Goal: Transaction & Acquisition: Purchase product/service

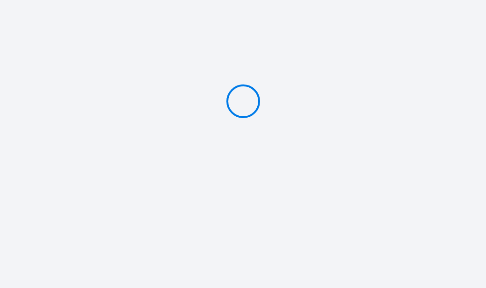
type input "Deposit 500 €"
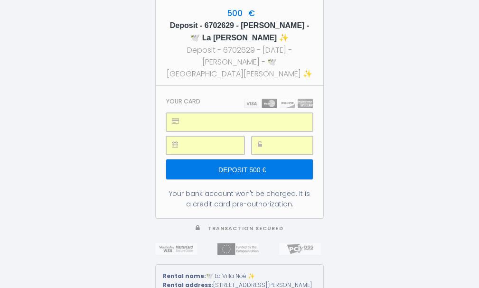
click at [252, 160] on input "Deposit 500 €" at bounding box center [239, 169] width 147 height 20
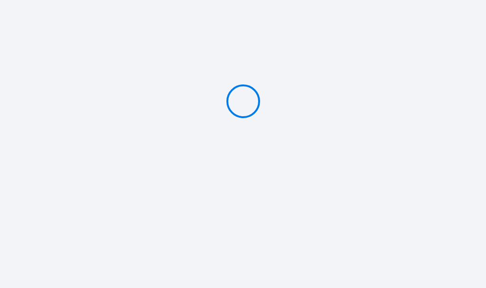
type input "Deposit 500 €"
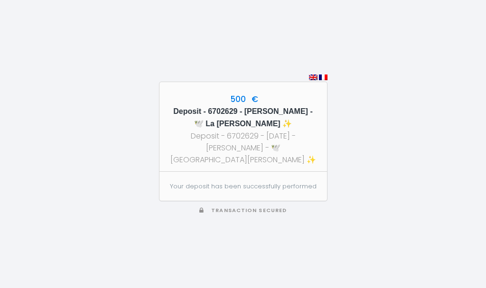
click at [241, 231] on div "500 € Deposit - 6702629 - [PERSON_NAME] - 🕊️ [GEOGRAPHIC_DATA][PERSON_NAME] ✨ D…" at bounding box center [243, 144] width 168 height 288
click at [149, 96] on div "500 € Deposit - 6702629 - [PERSON_NAME] - 🕊️ [GEOGRAPHIC_DATA][PERSON_NAME] ✨ D…" at bounding box center [243, 144] width 486 height 288
click at [225, 120] on h5 "Deposit - 6702629 - [PERSON_NAME] - 🕊️ La [PERSON_NAME] ✨" at bounding box center [243, 117] width 150 height 25
click at [243, 130] on h5 "Deposit - 6702629 - [PERSON_NAME] - 🕊️ La [PERSON_NAME] ✨" at bounding box center [243, 117] width 150 height 25
click at [263, 157] on div "Deposit - 6702629 - [DATE] - [PERSON_NAME] - 🕊️ [GEOGRAPHIC_DATA][PERSON_NAME] ✨" at bounding box center [243, 148] width 150 height 36
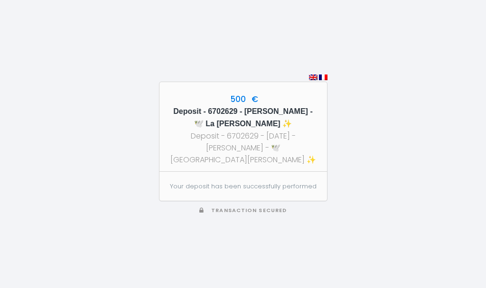
click at [240, 160] on div "Deposit - 6702629 - [DATE] - [PERSON_NAME] - 🕊️ [GEOGRAPHIC_DATA][PERSON_NAME] ✨" at bounding box center [243, 148] width 150 height 36
